Goal: Transaction & Acquisition: Obtain resource

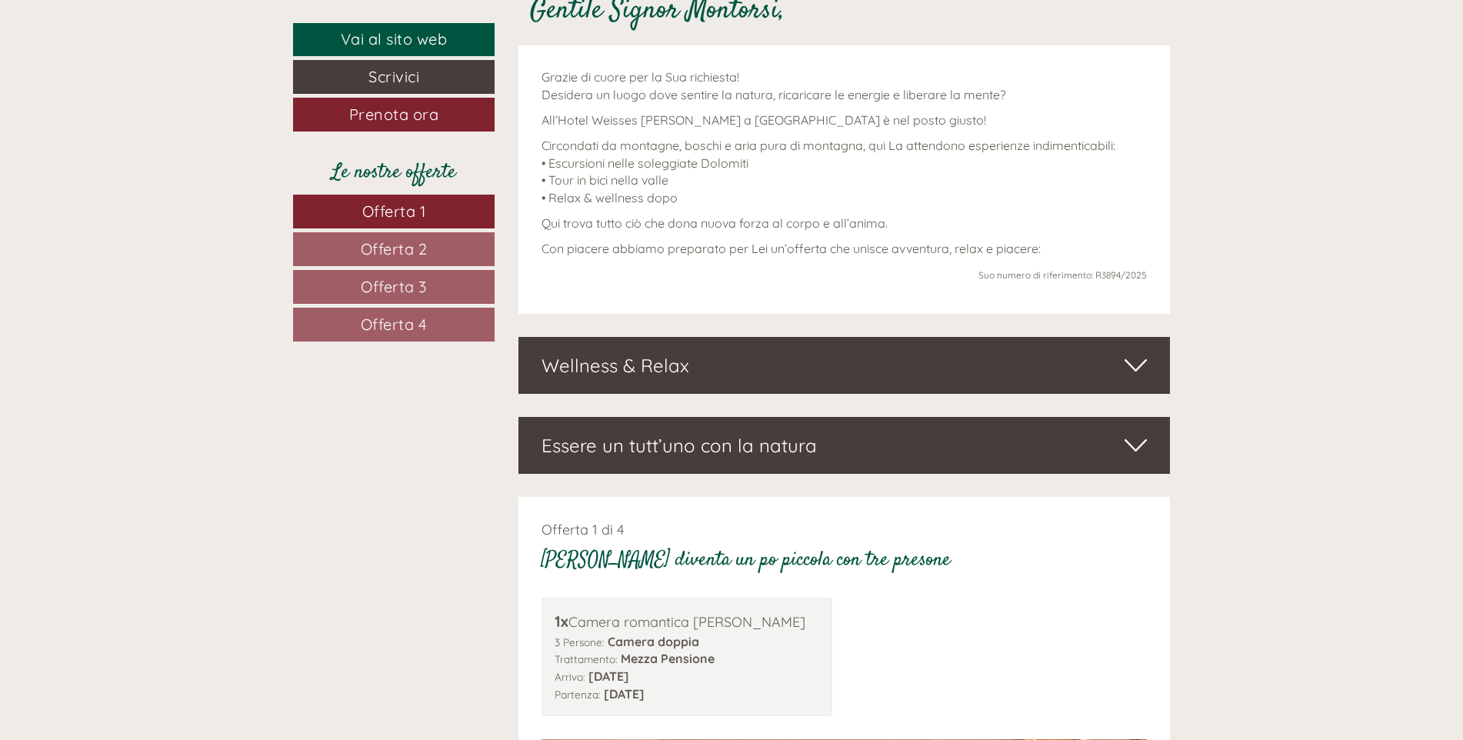
scroll to position [769, 0]
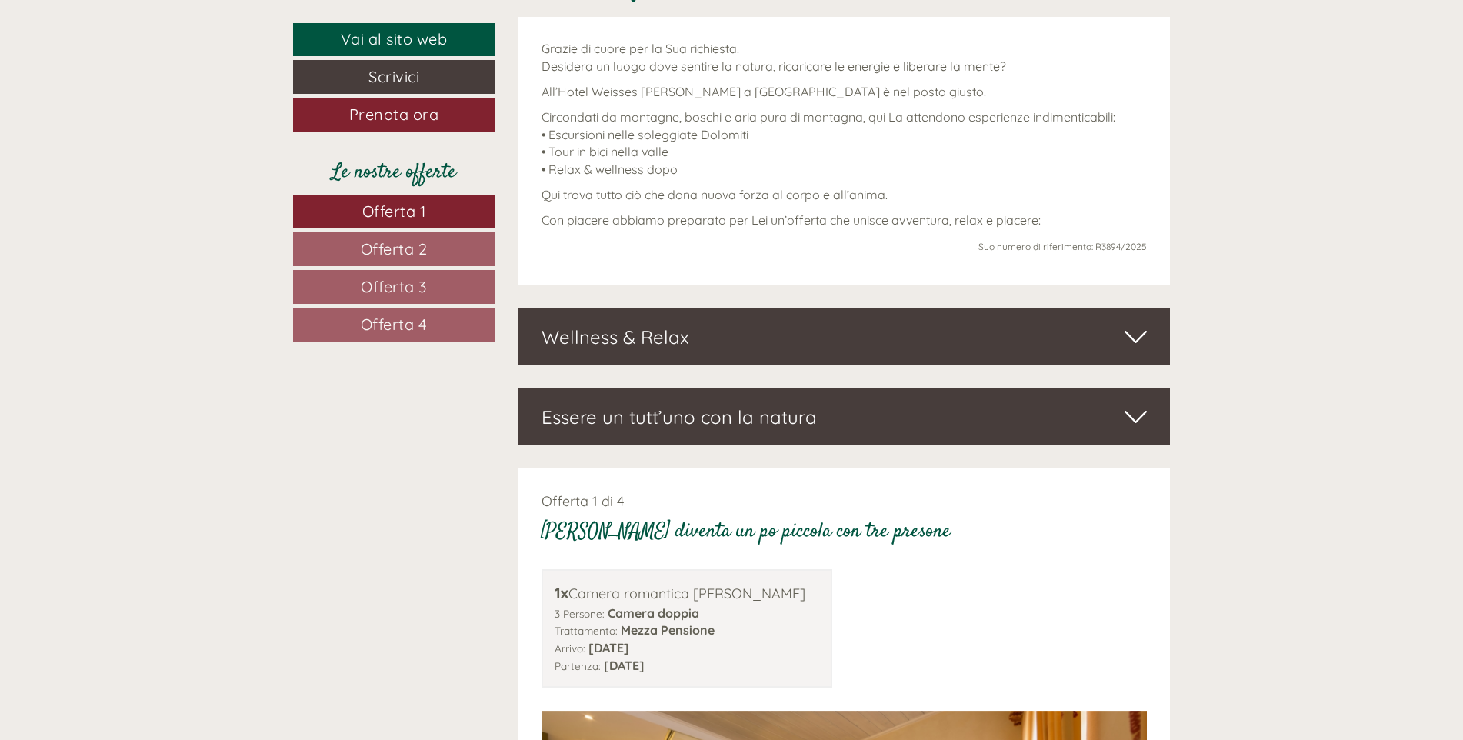
click at [896, 335] on icon at bounding box center [1136, 337] width 22 height 26
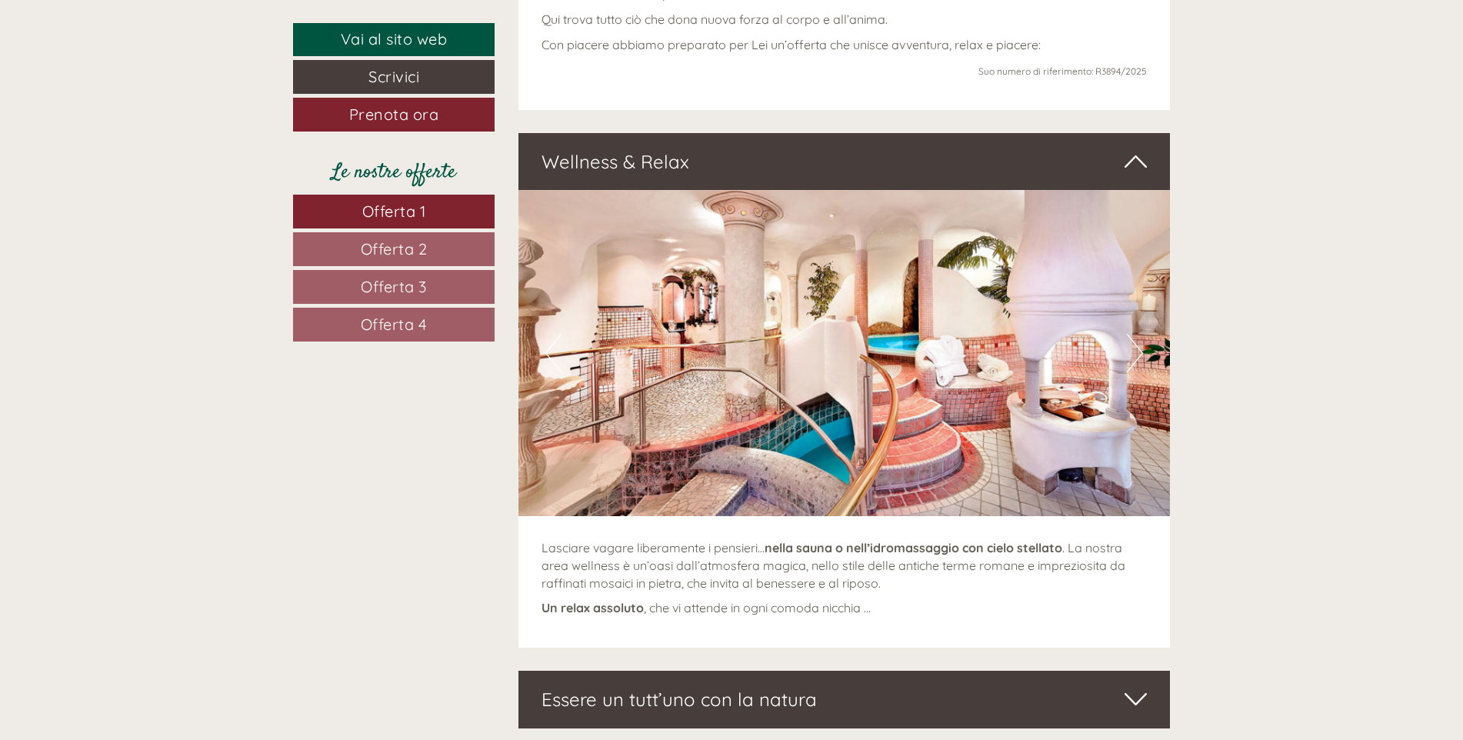
scroll to position [1077, 0]
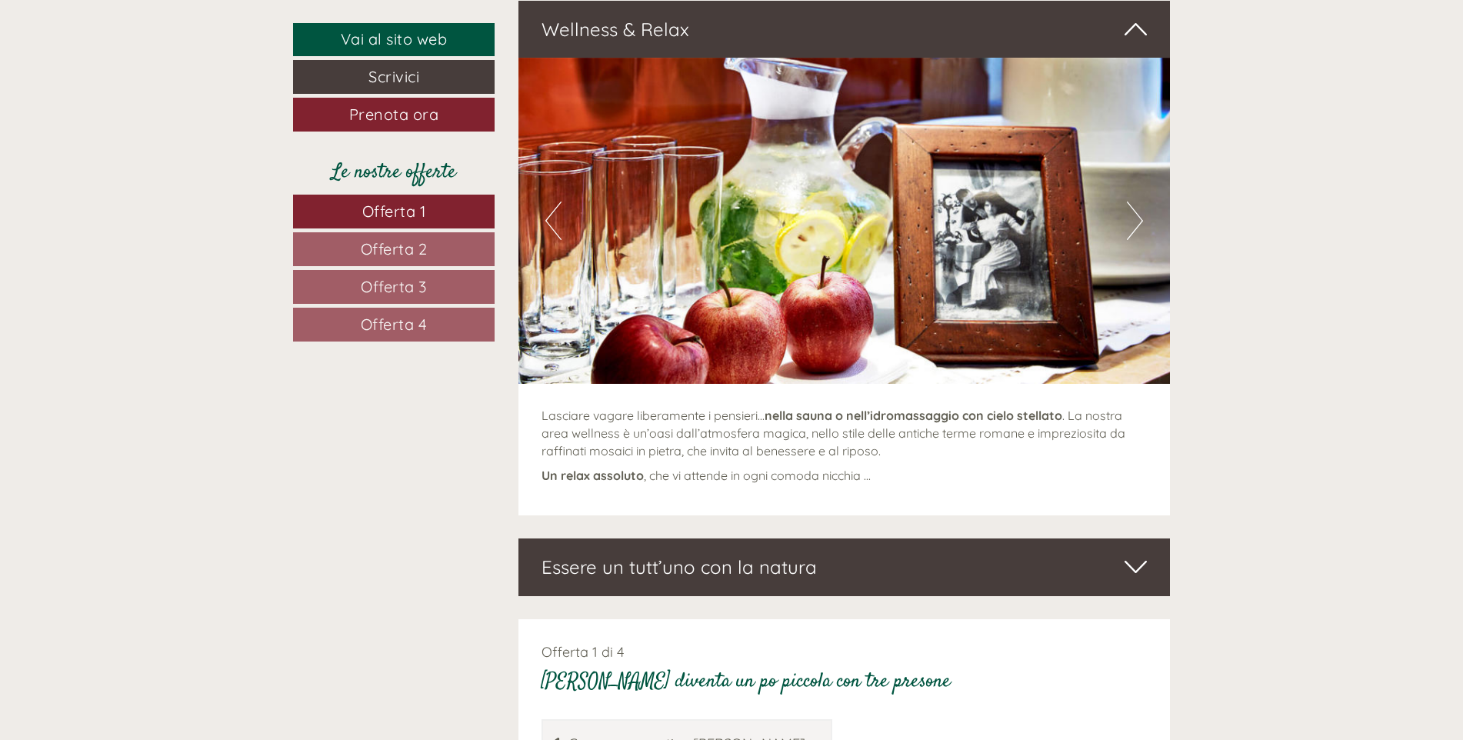
click at [896, 215] on button "Next" at bounding box center [1135, 221] width 16 height 38
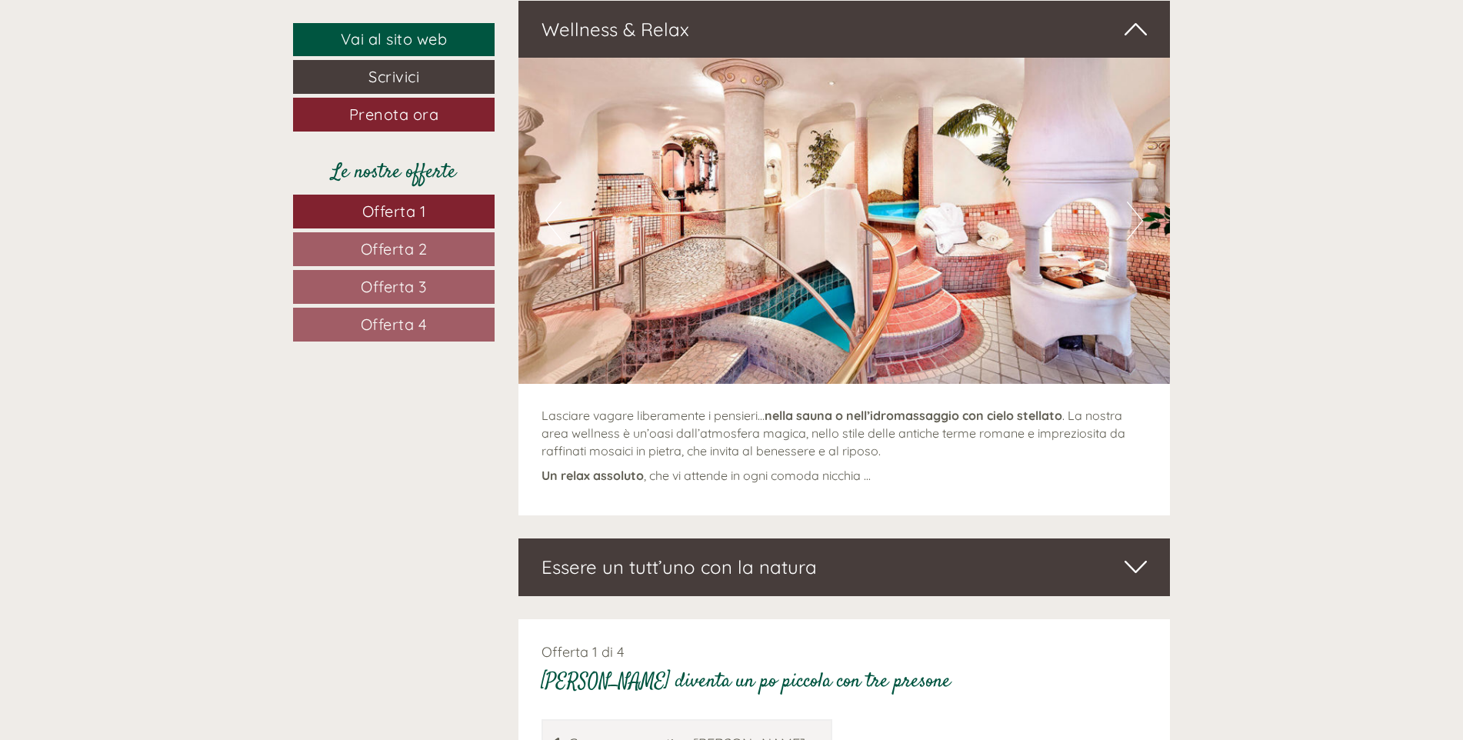
click at [896, 215] on button "Next" at bounding box center [1135, 221] width 16 height 38
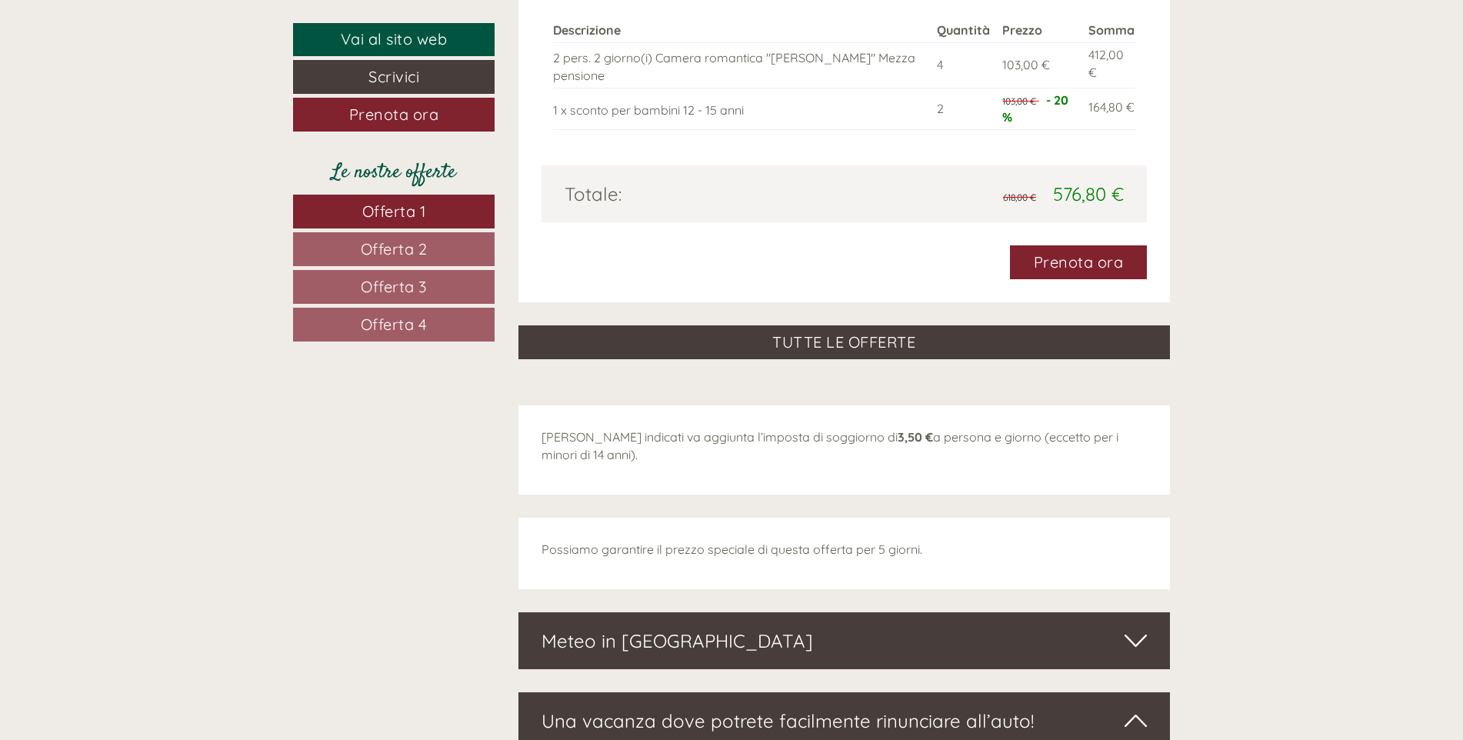
scroll to position [4154, 0]
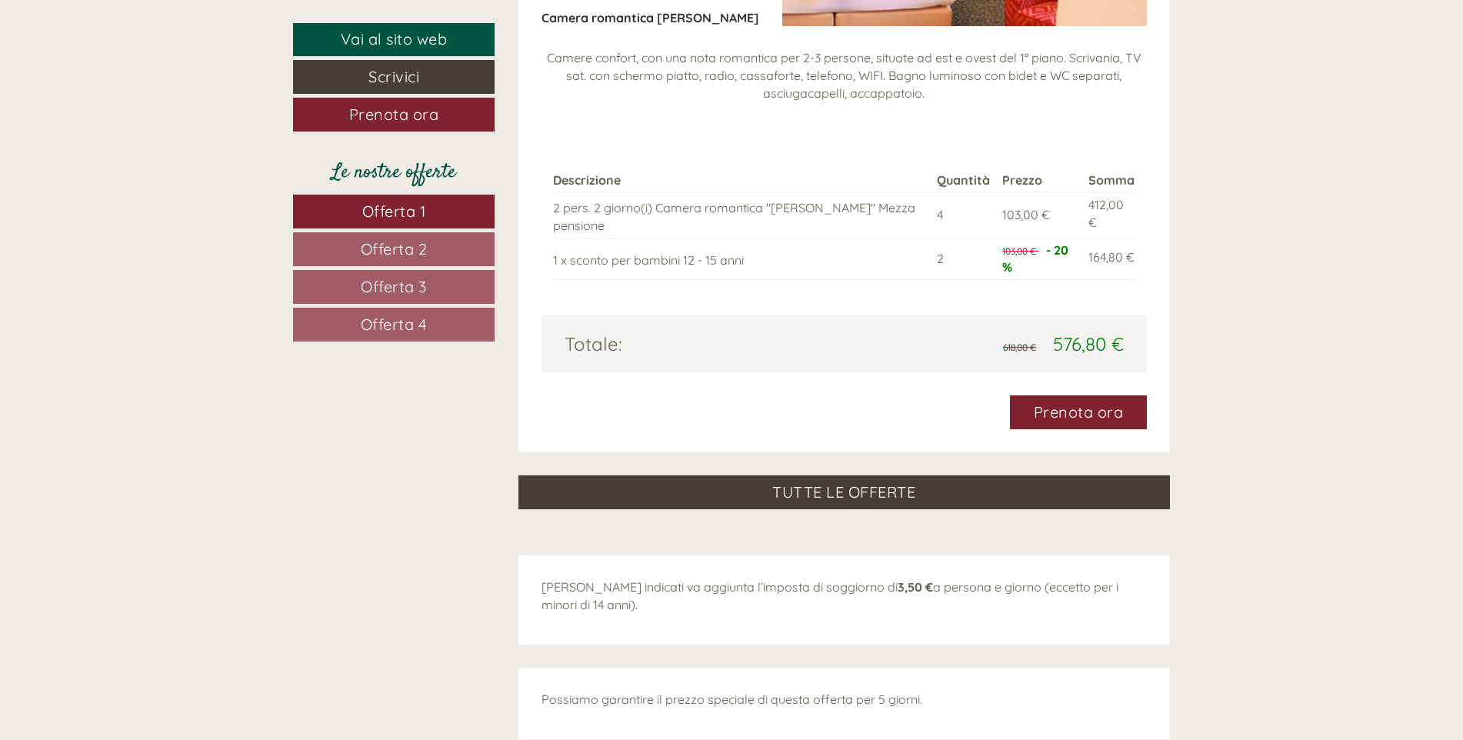
click at [387, 252] on span "Offerta 2" at bounding box center [394, 248] width 67 height 19
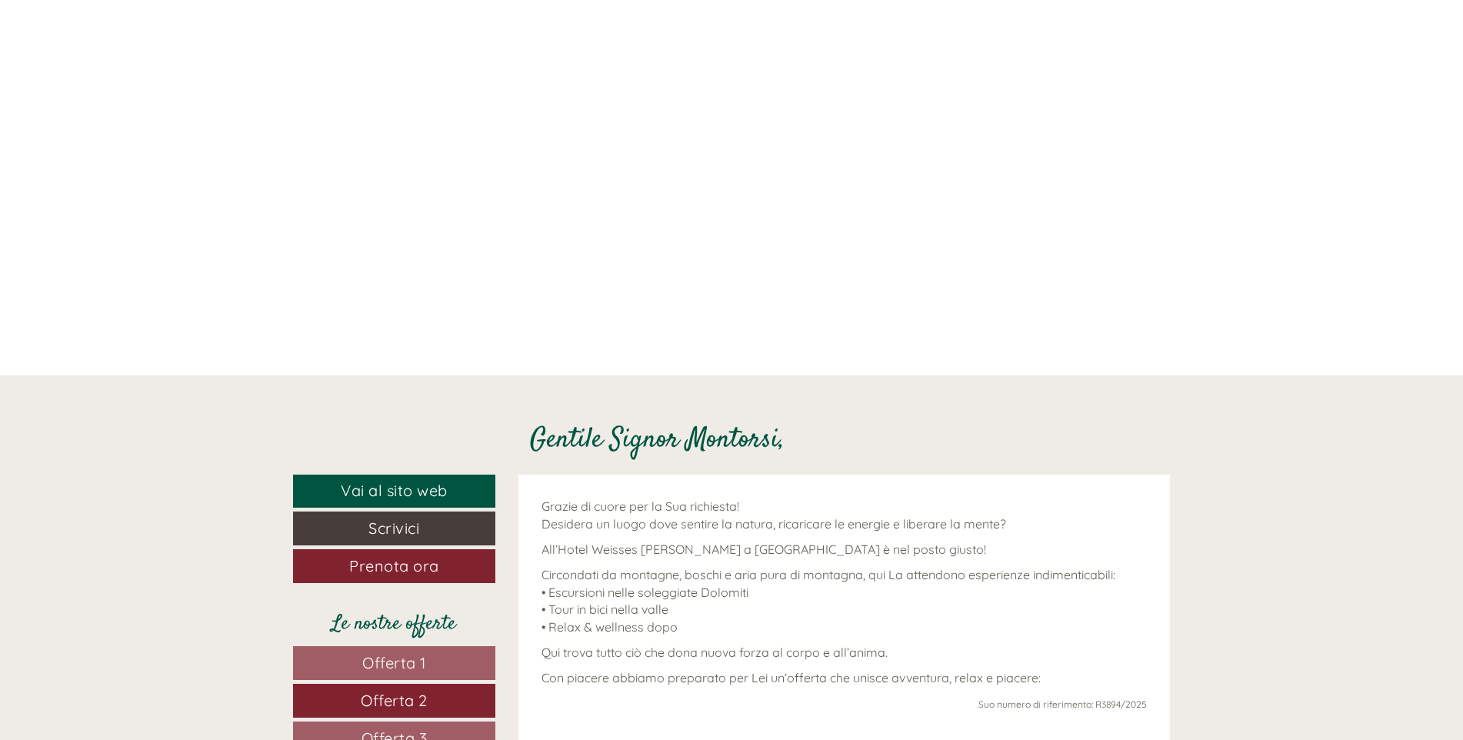
scroll to position [927, 0]
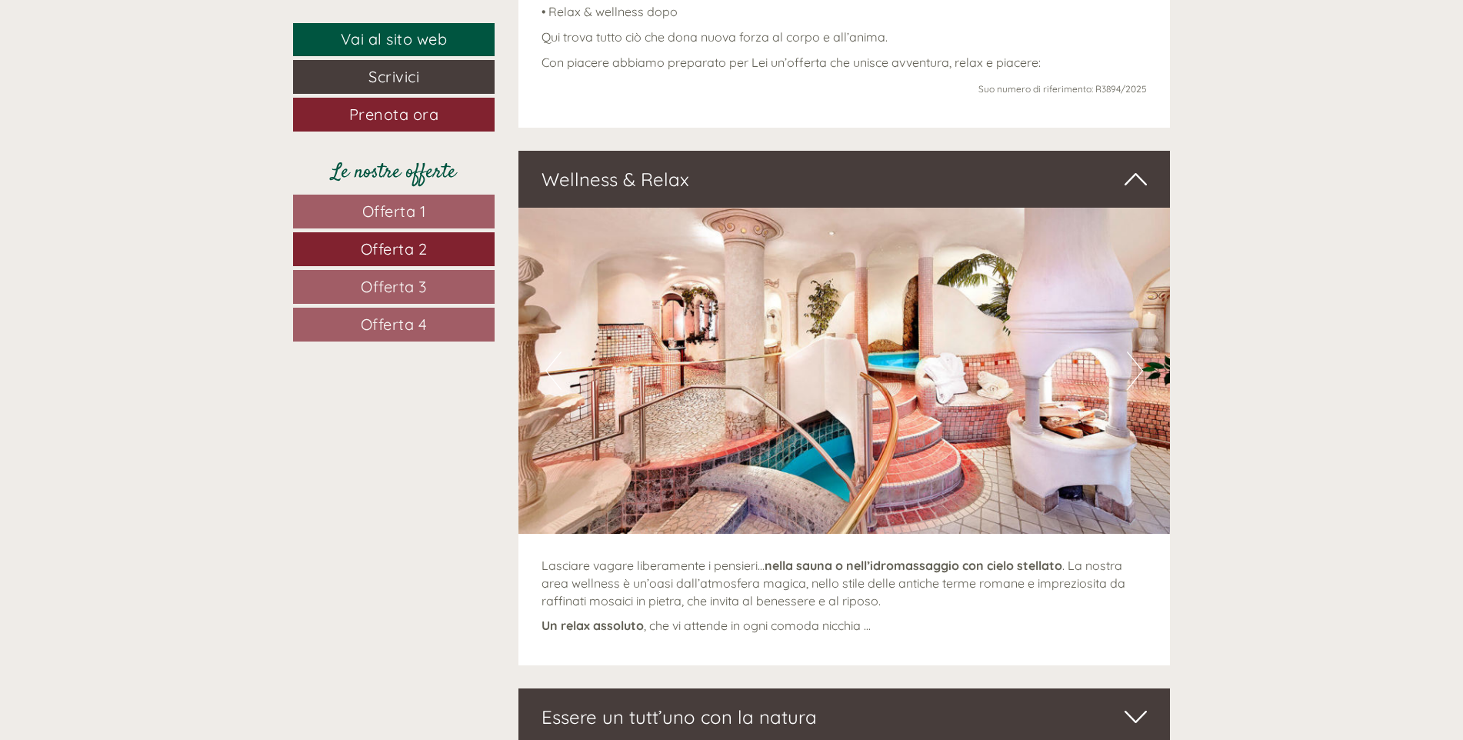
click at [427, 285] on span "Offerta 3" at bounding box center [394, 286] width 66 height 19
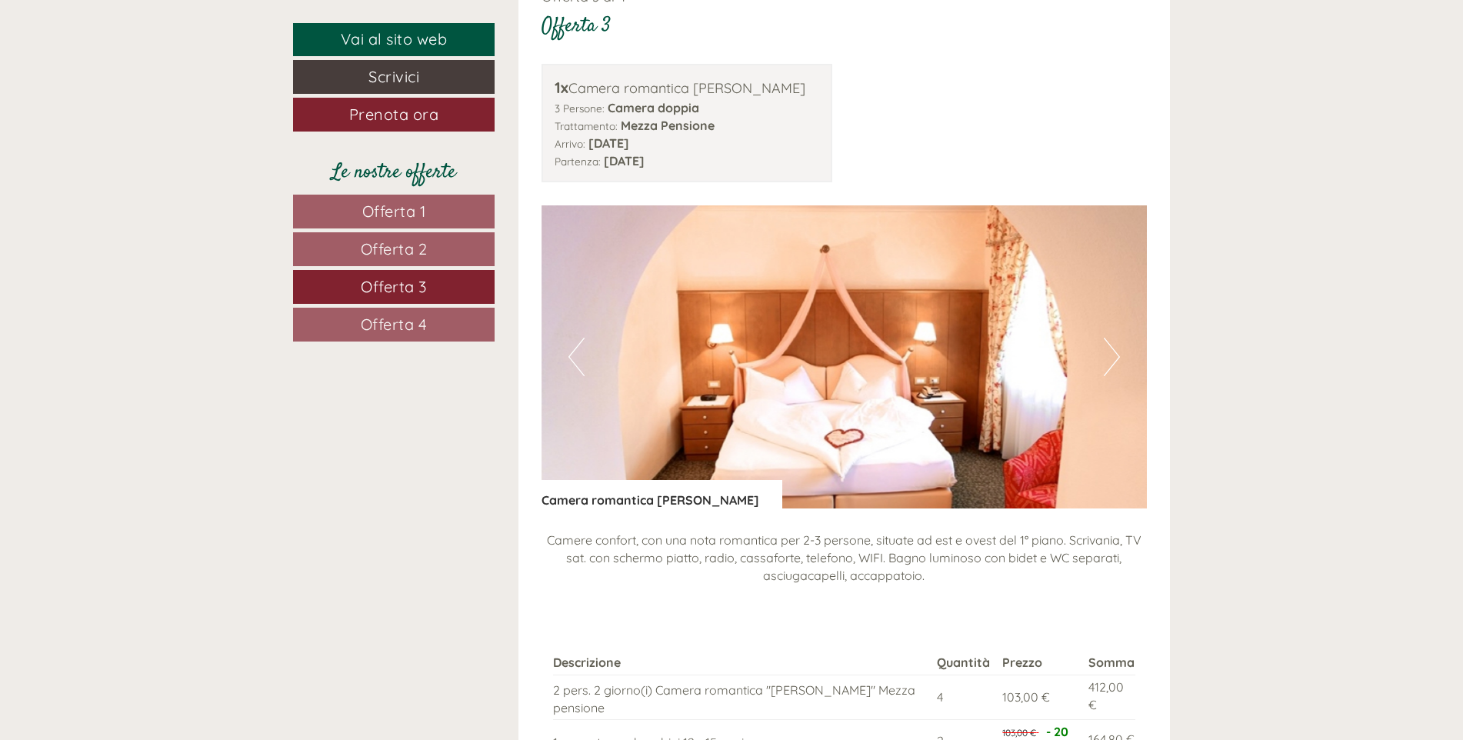
scroll to position [1696, 0]
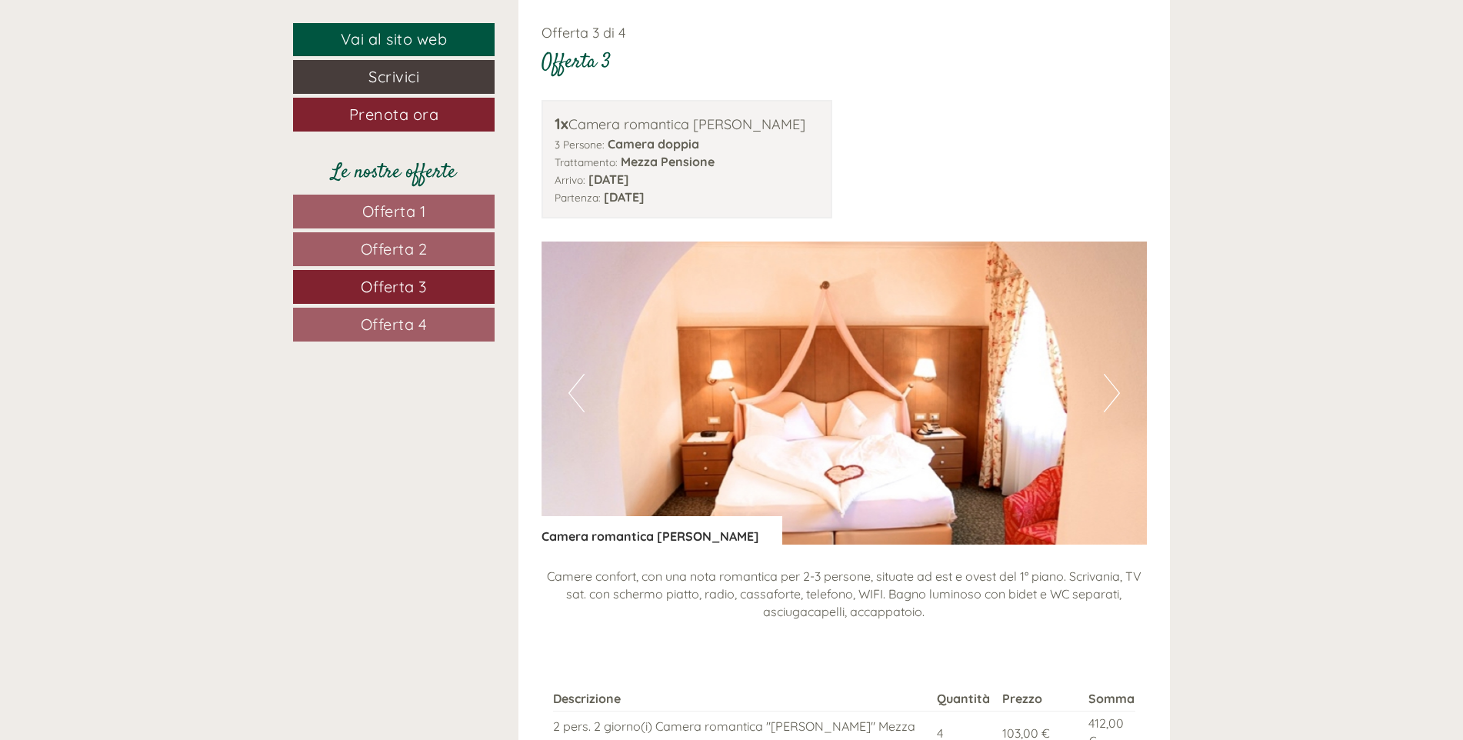
click at [896, 390] on button "Next" at bounding box center [1112, 393] width 16 height 38
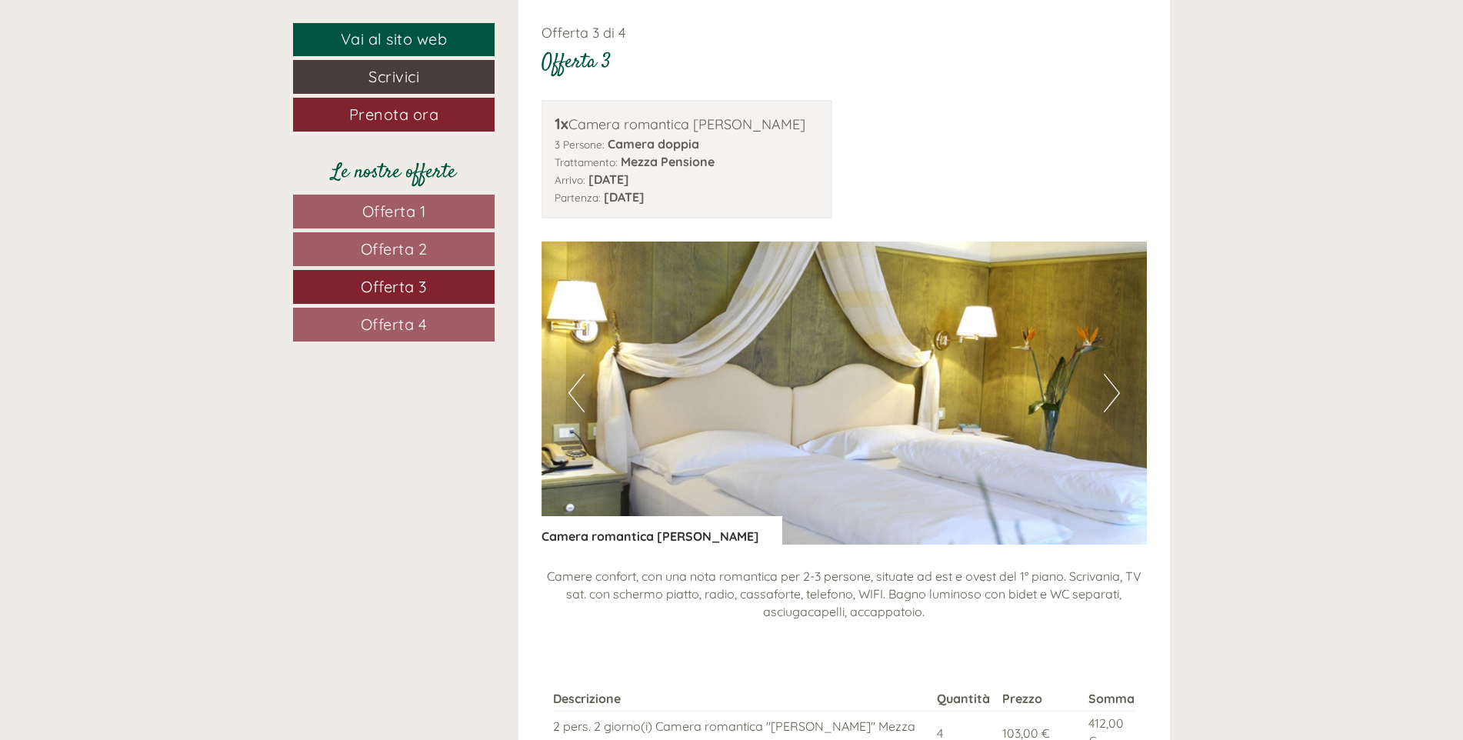
click at [896, 391] on button "Next" at bounding box center [1112, 393] width 16 height 38
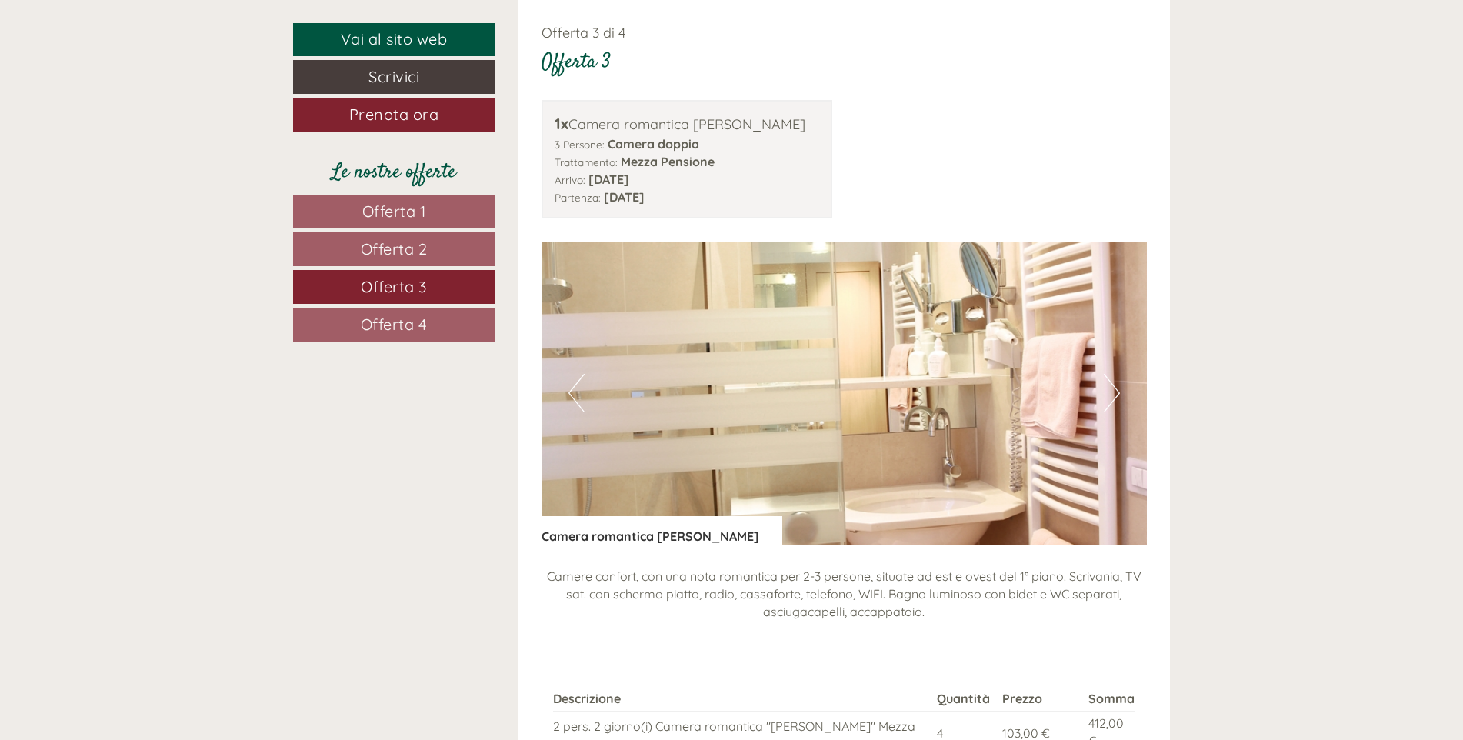
click at [896, 391] on button "Next" at bounding box center [1112, 393] width 16 height 38
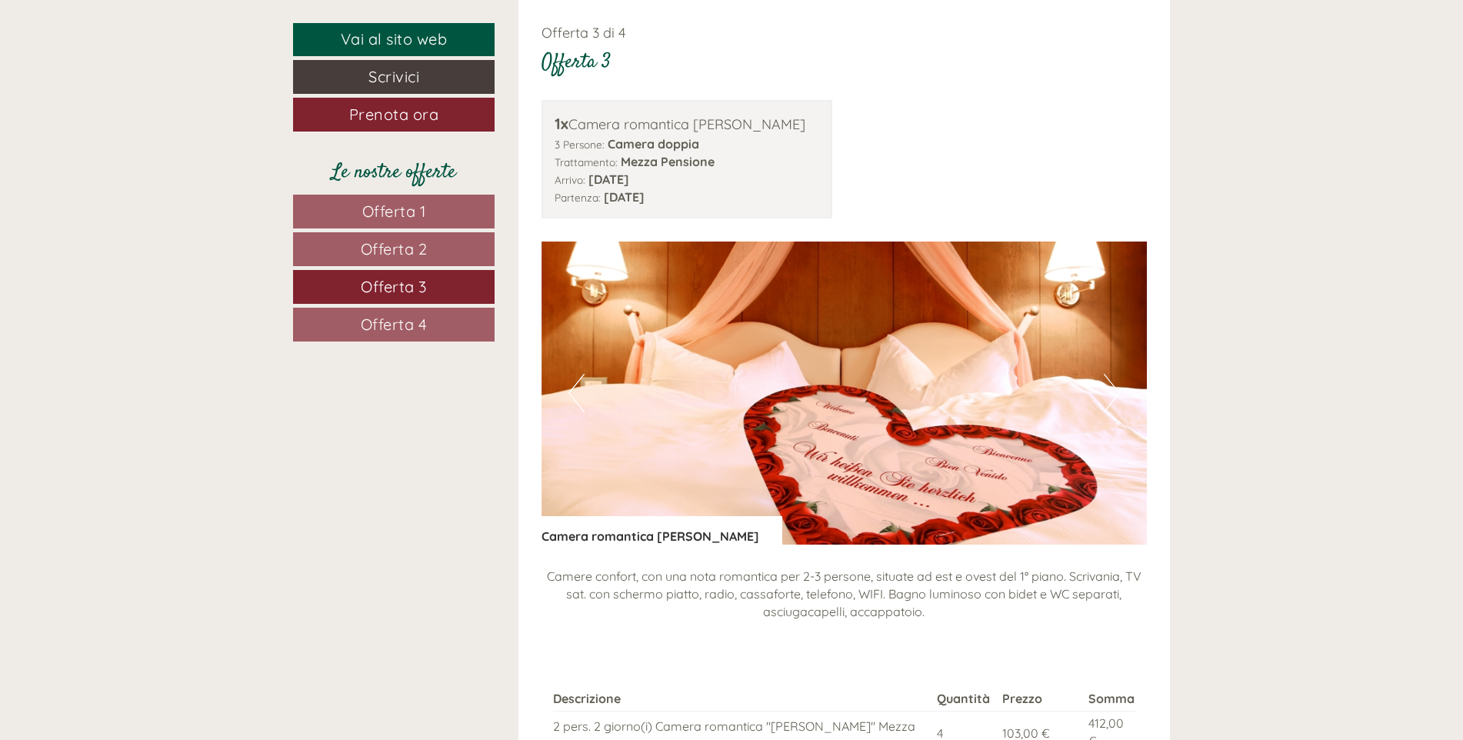
click at [896, 391] on button "Next" at bounding box center [1112, 393] width 16 height 38
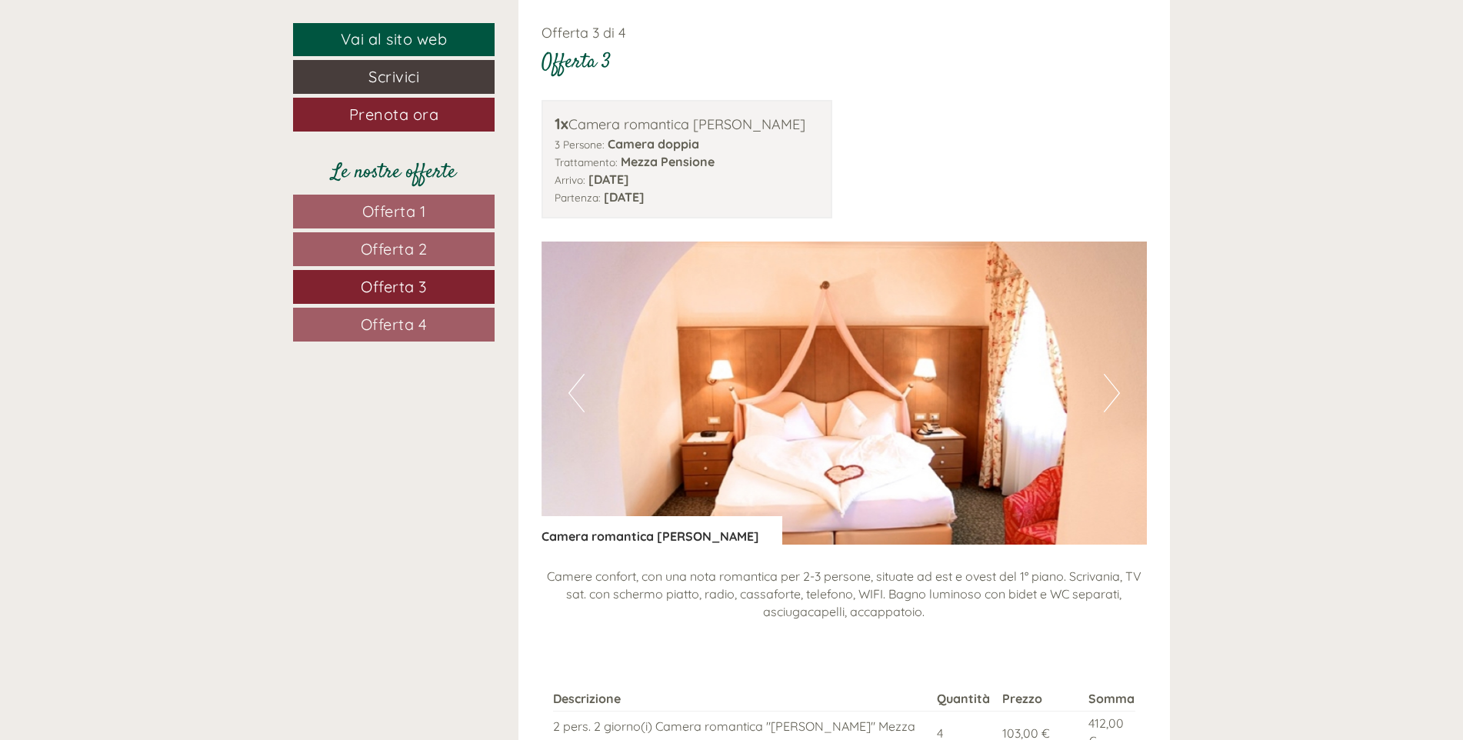
click at [896, 391] on button "Next" at bounding box center [1112, 393] width 16 height 38
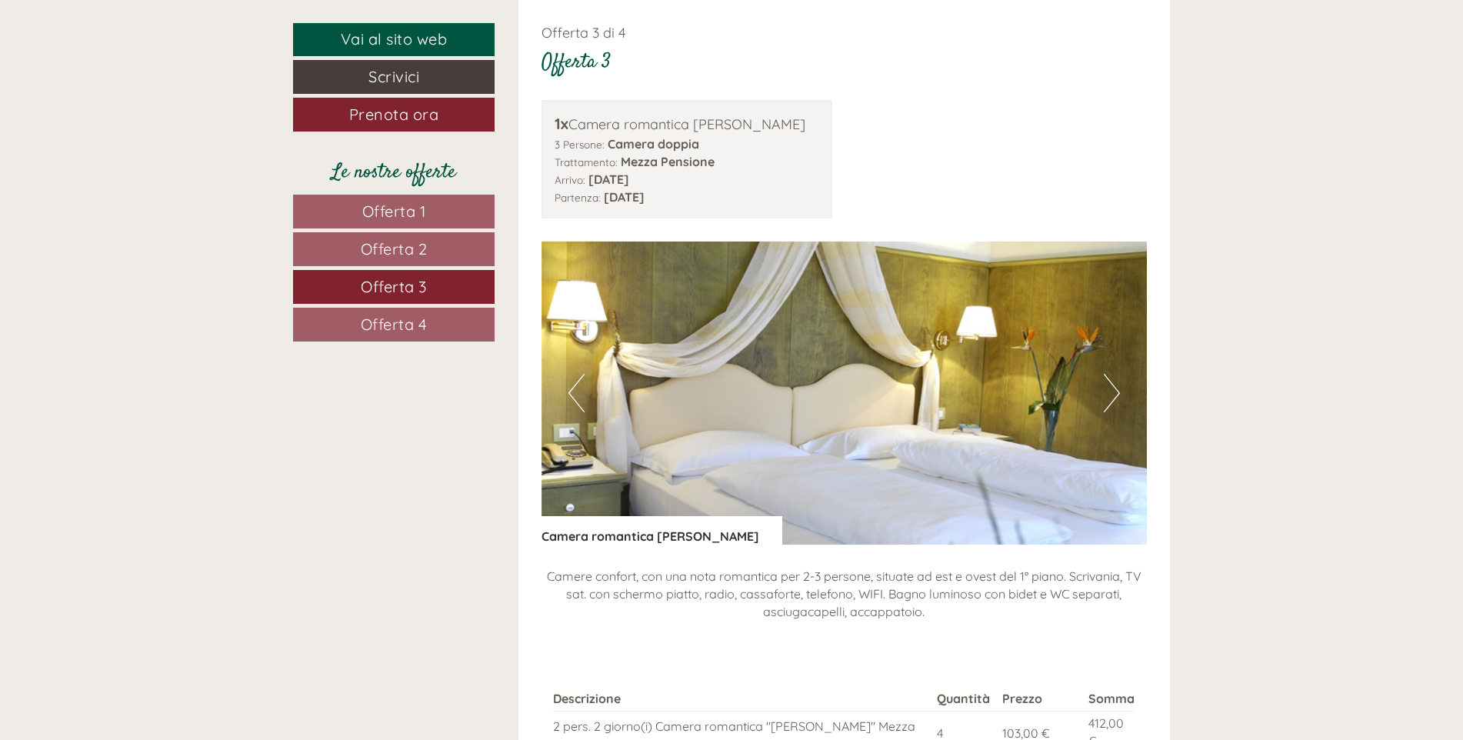
click at [583, 387] on button "Previous" at bounding box center [576, 393] width 16 height 38
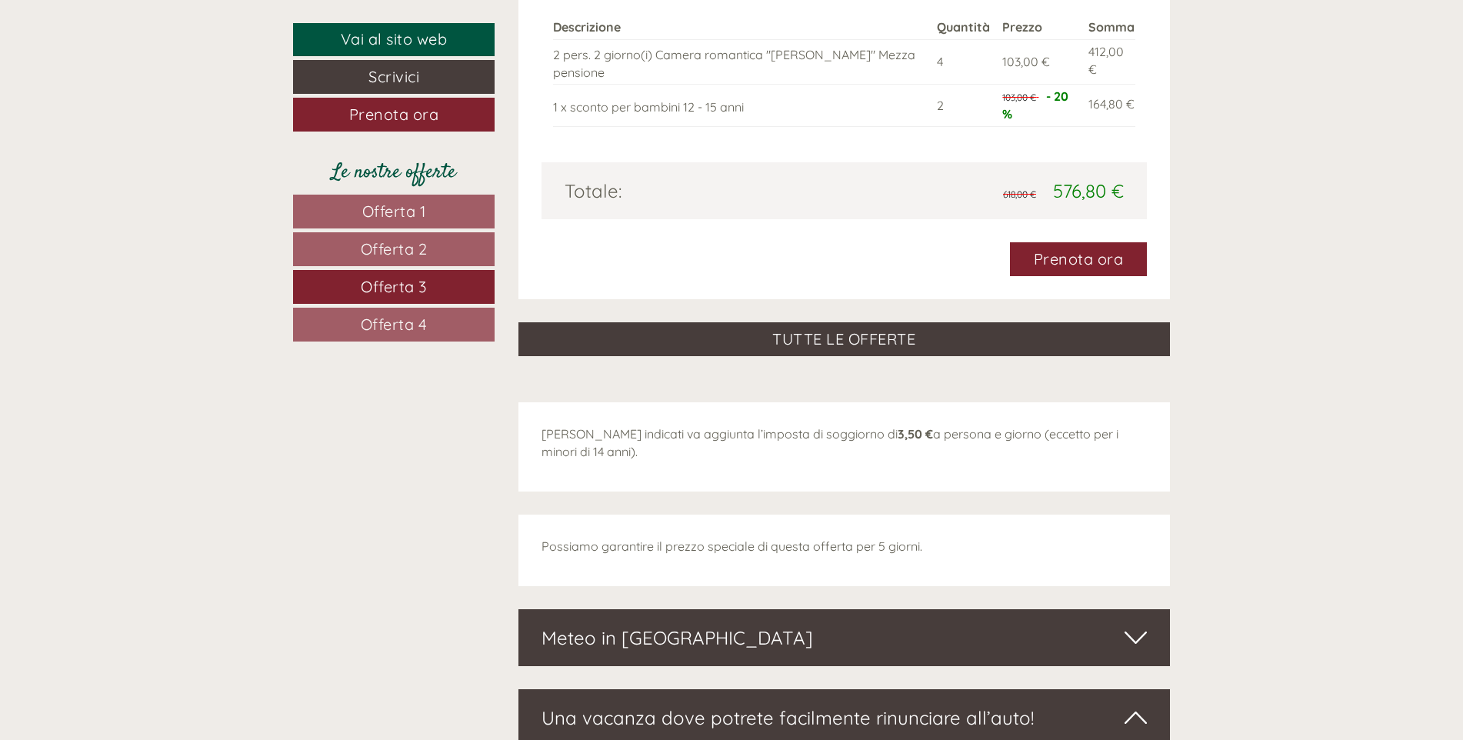
scroll to position [2158, 0]
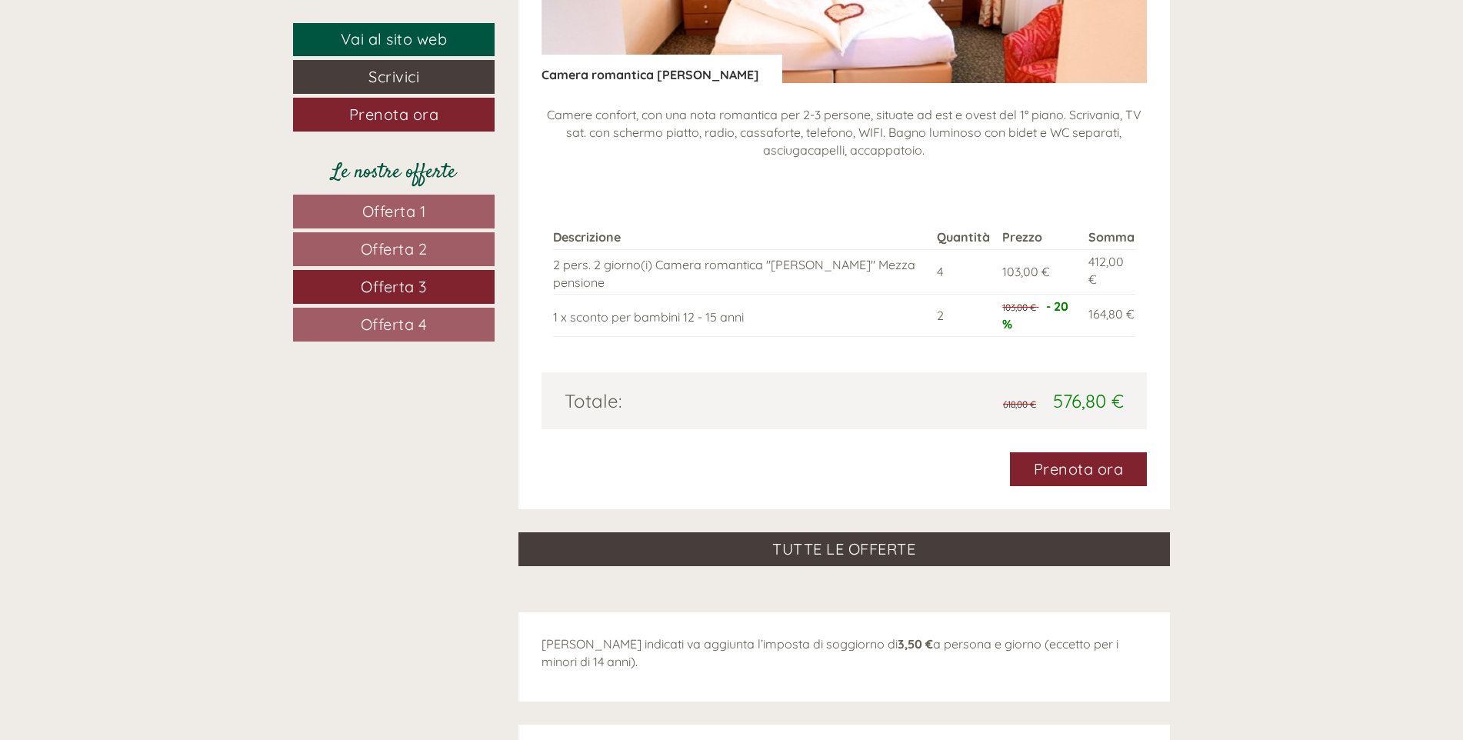
click at [422, 316] on span "Offerta 4" at bounding box center [394, 324] width 67 height 19
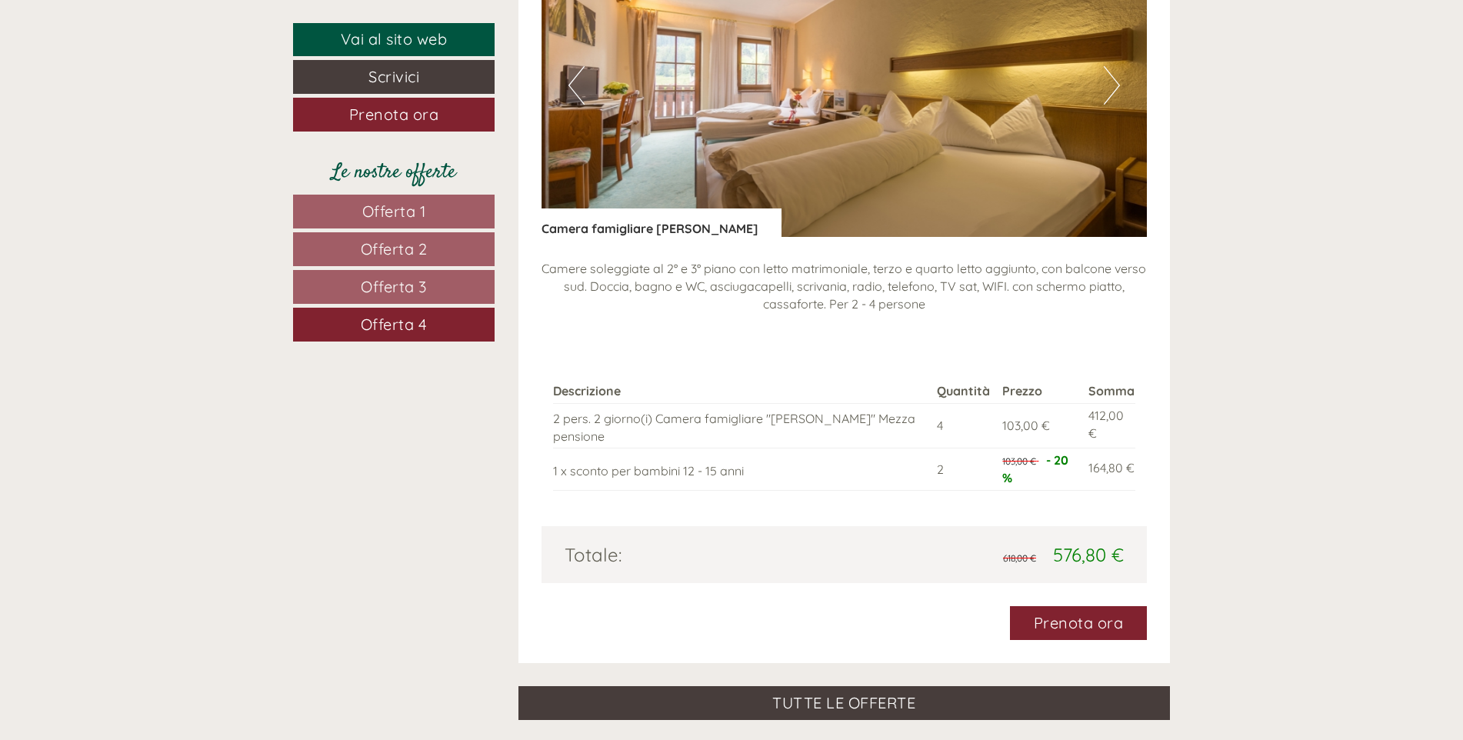
scroll to position [1850, 0]
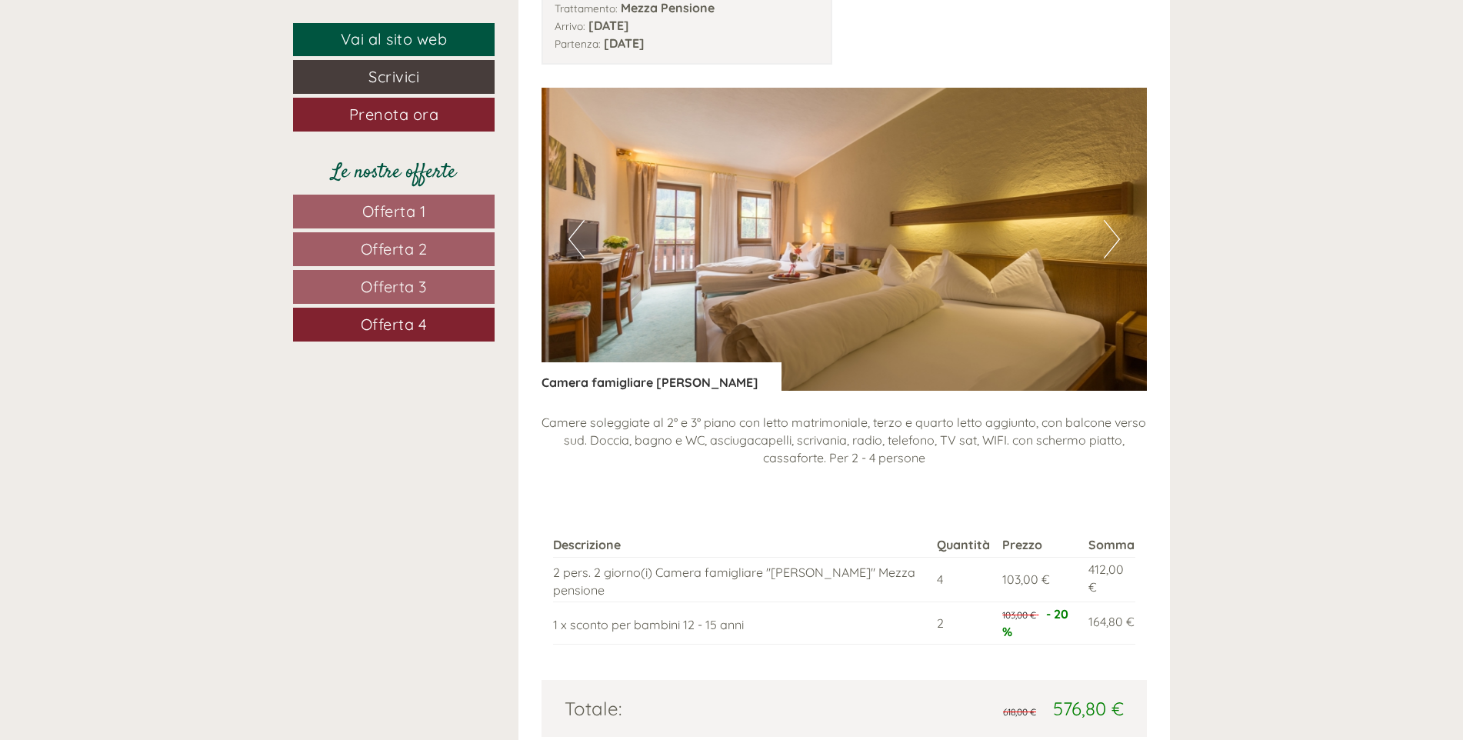
click at [896, 232] on button "Next" at bounding box center [1112, 239] width 16 height 38
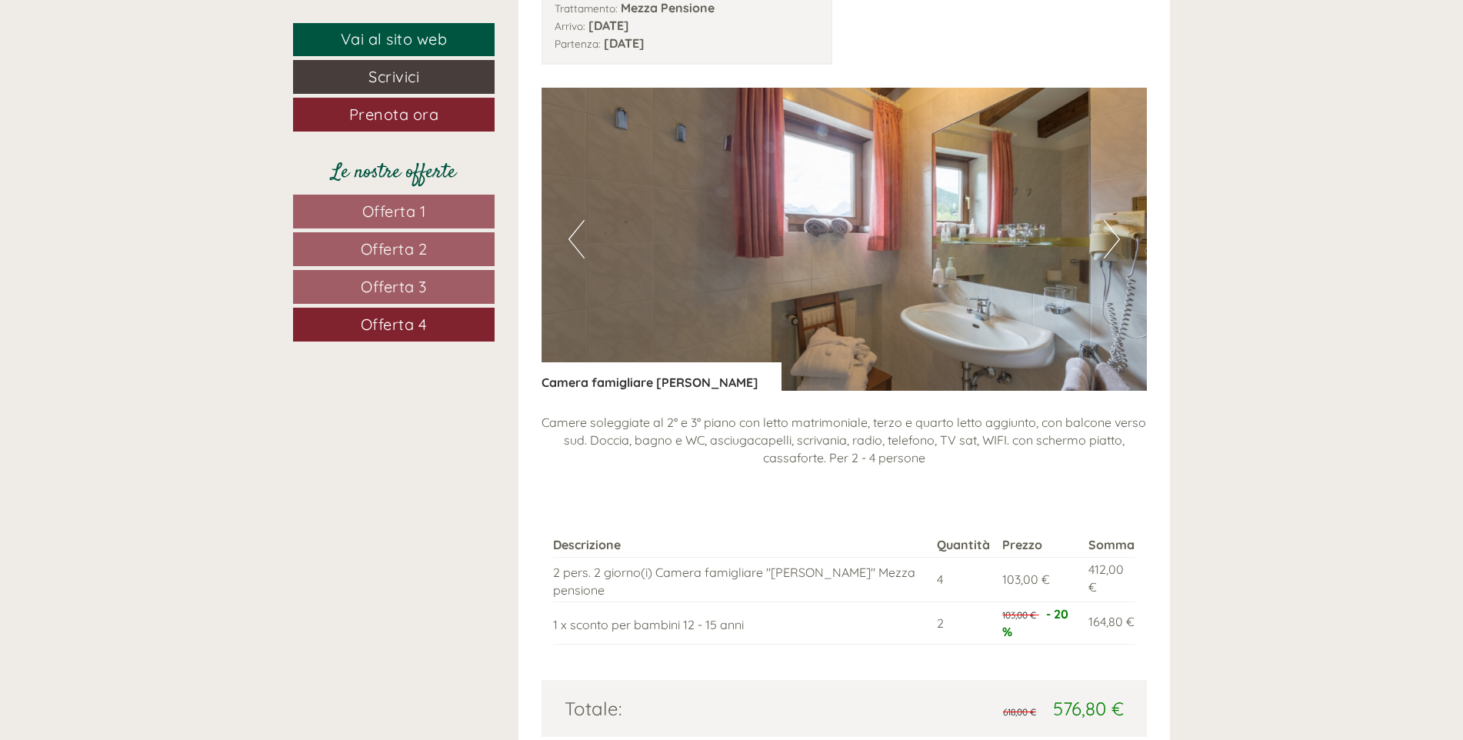
click at [896, 232] on button "Next" at bounding box center [1112, 239] width 16 height 38
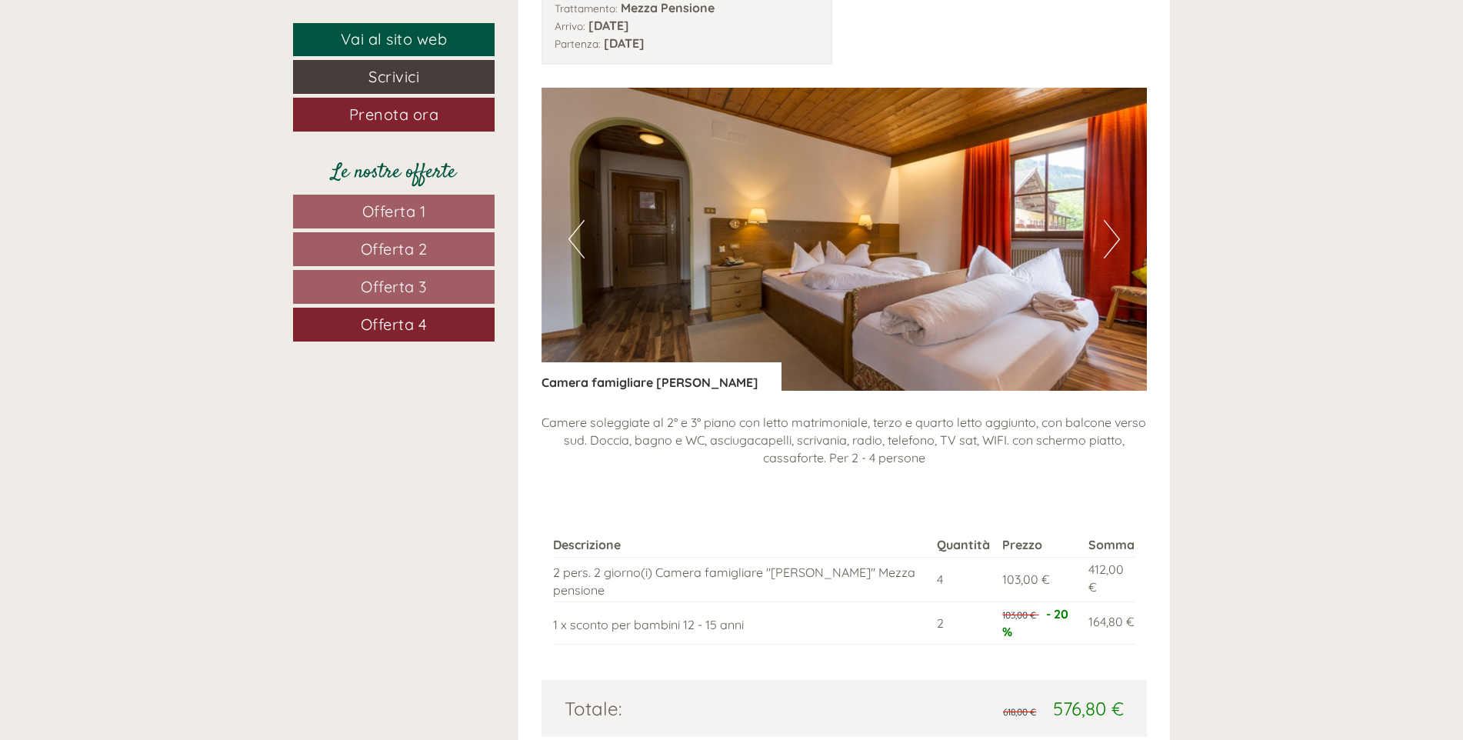
click at [896, 232] on button "Next" at bounding box center [1112, 239] width 16 height 38
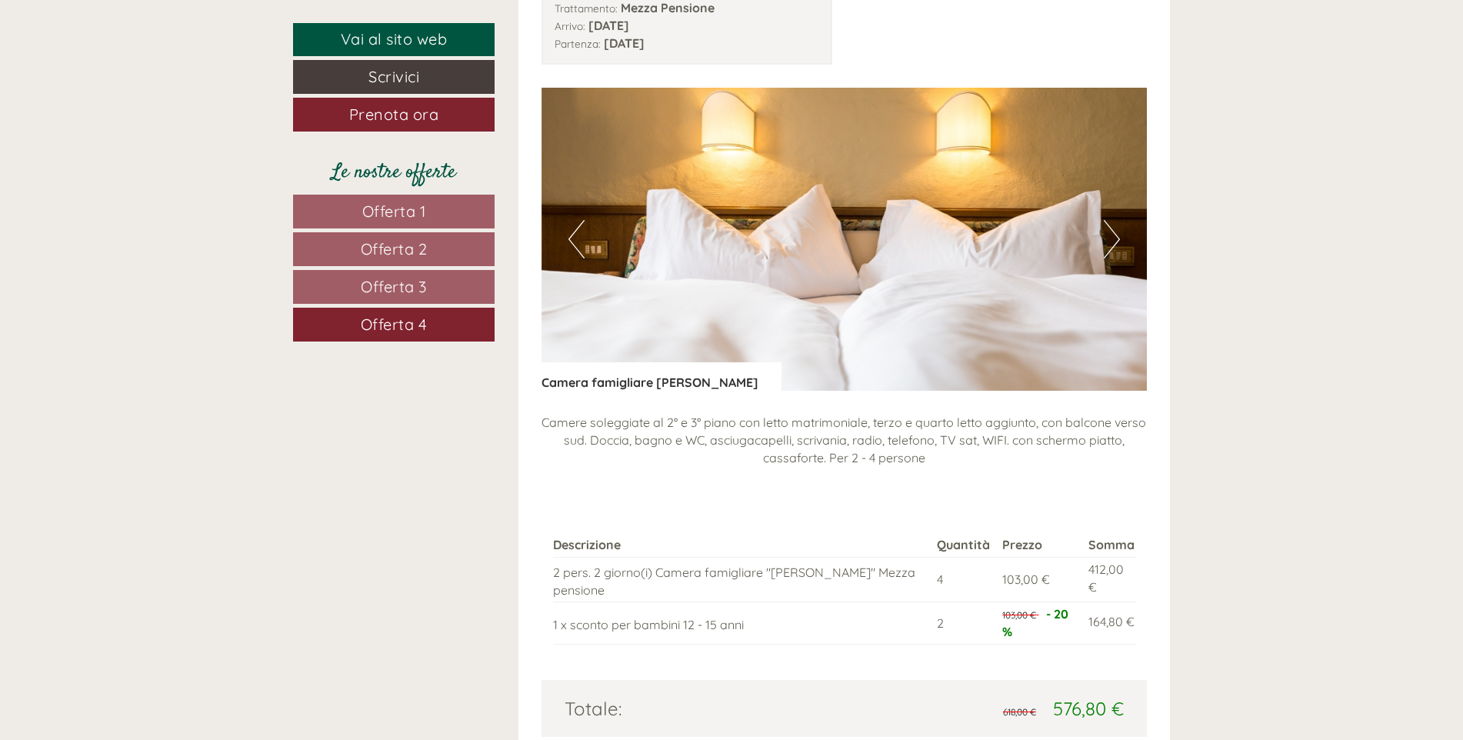
click at [896, 232] on button "Next" at bounding box center [1112, 239] width 16 height 38
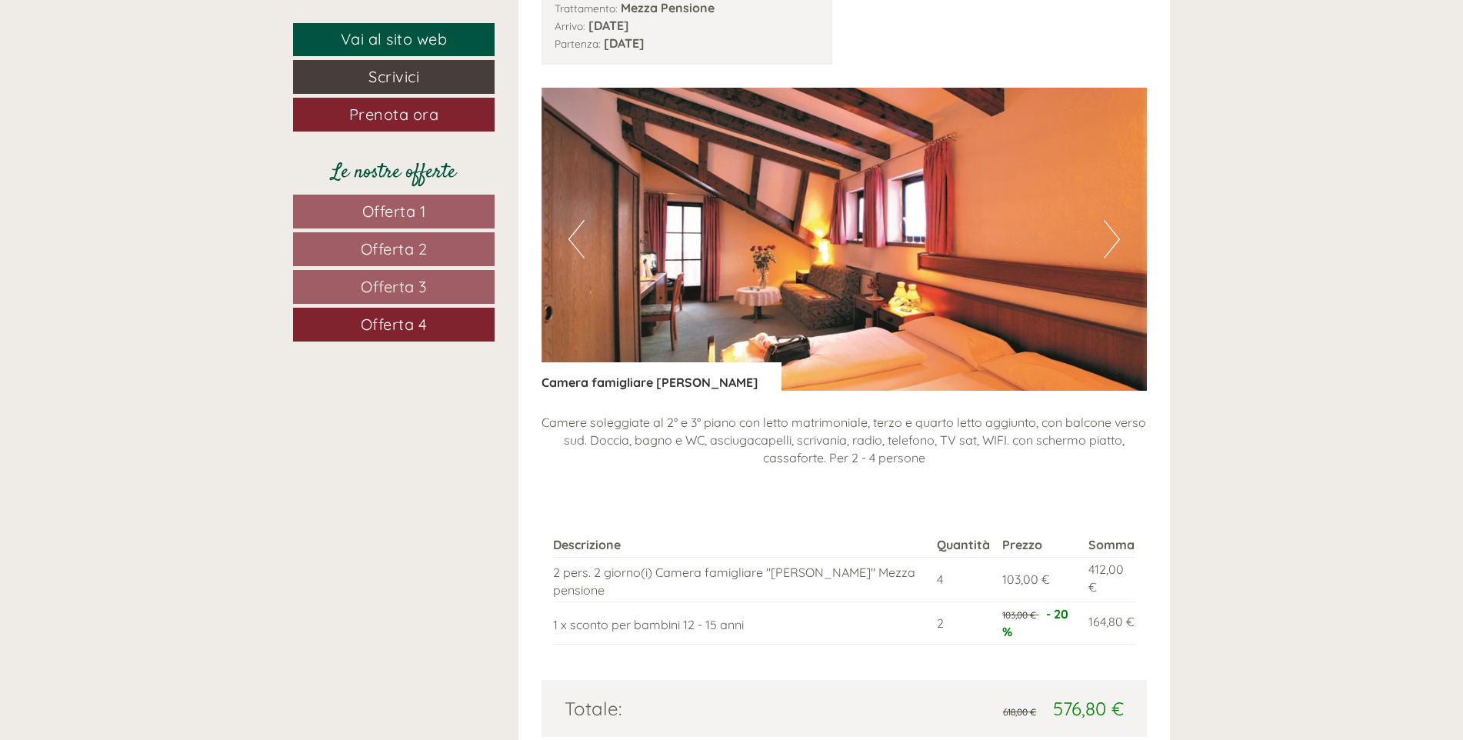
click at [896, 232] on button "Next" at bounding box center [1112, 239] width 16 height 38
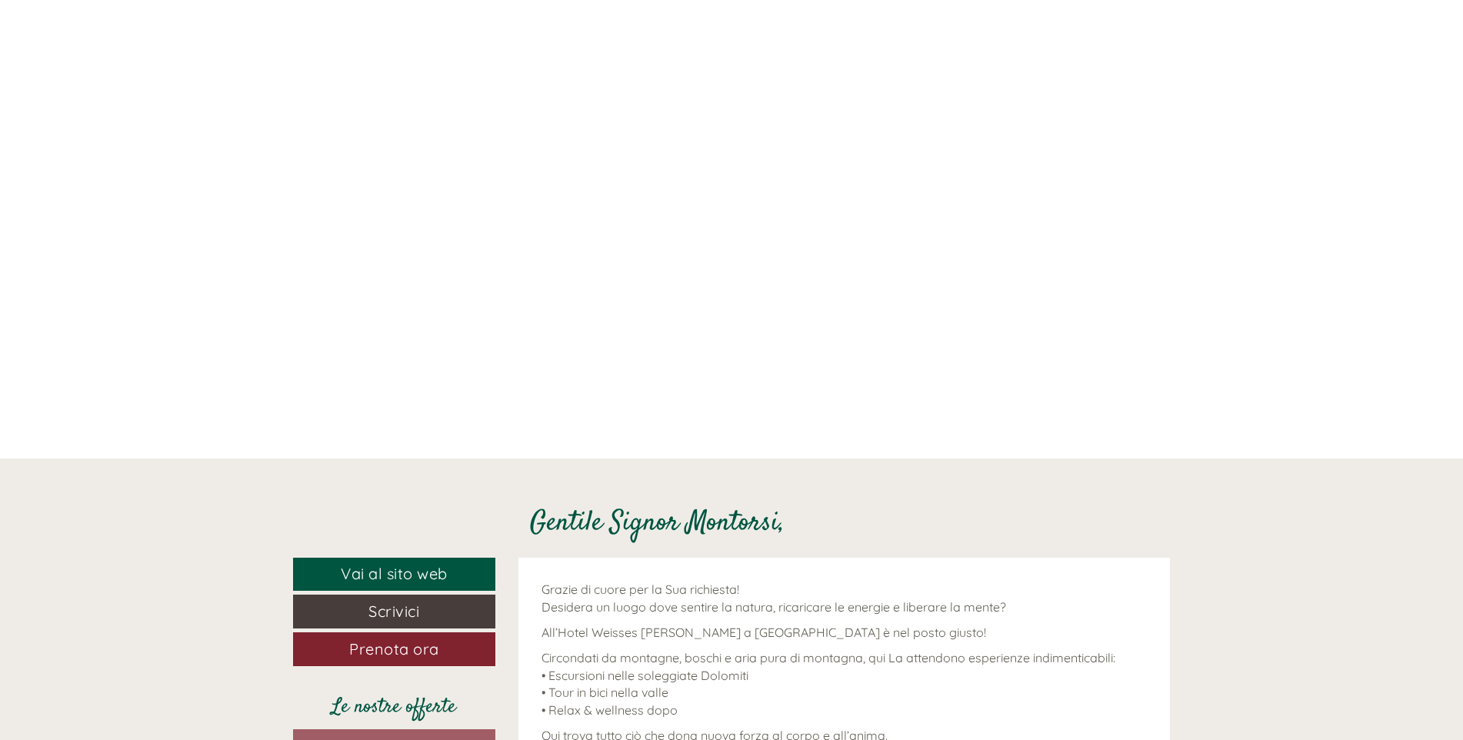
scroll to position [158, 0]
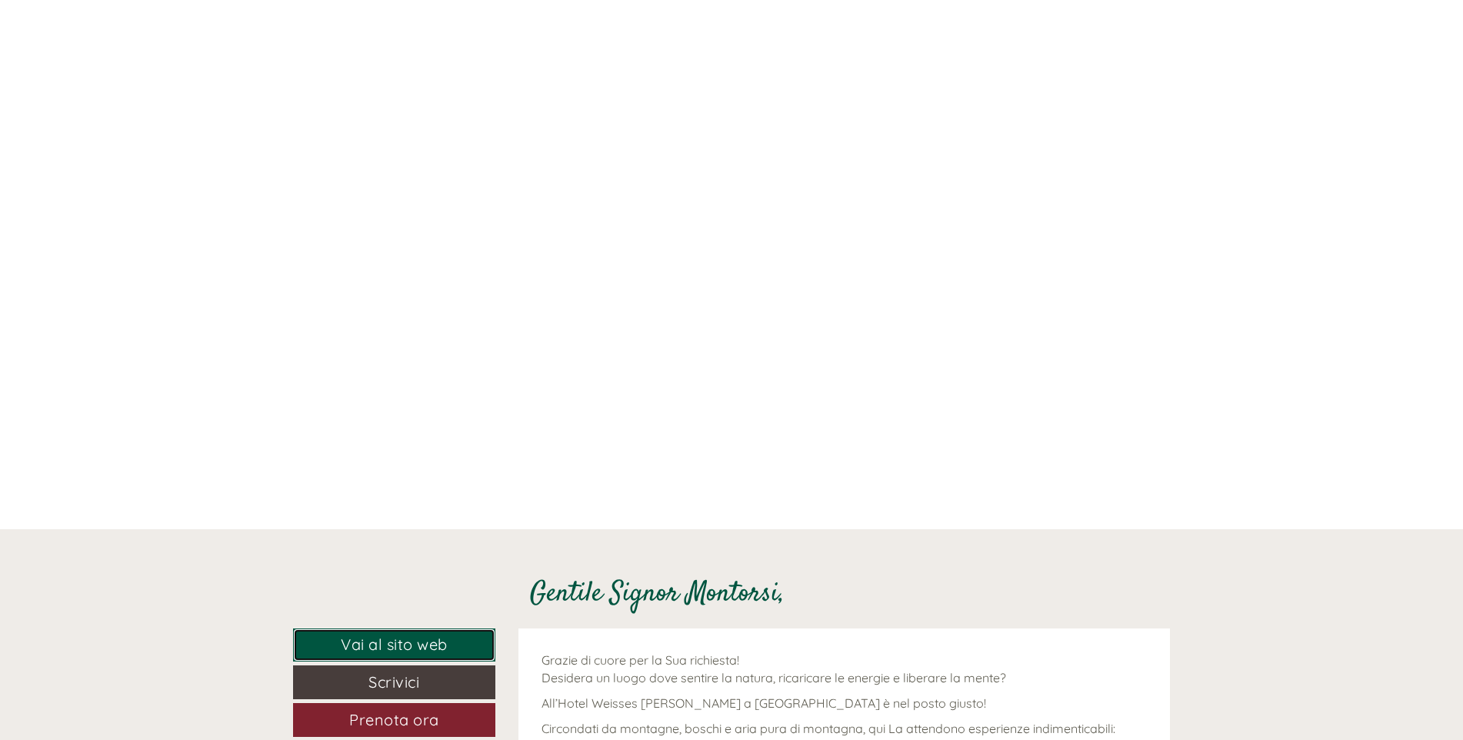
click at [383, 630] on link "Vai al sito web" at bounding box center [394, 644] width 202 height 33
